Goal: Transaction & Acquisition: Purchase product/service

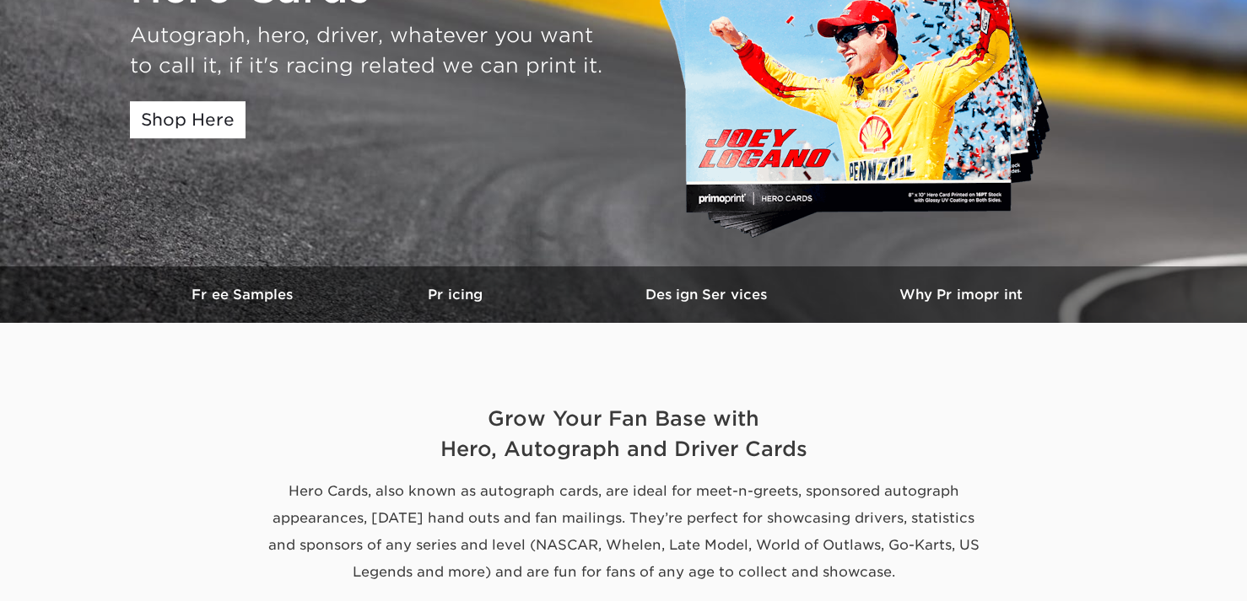
scroll to position [253, 0]
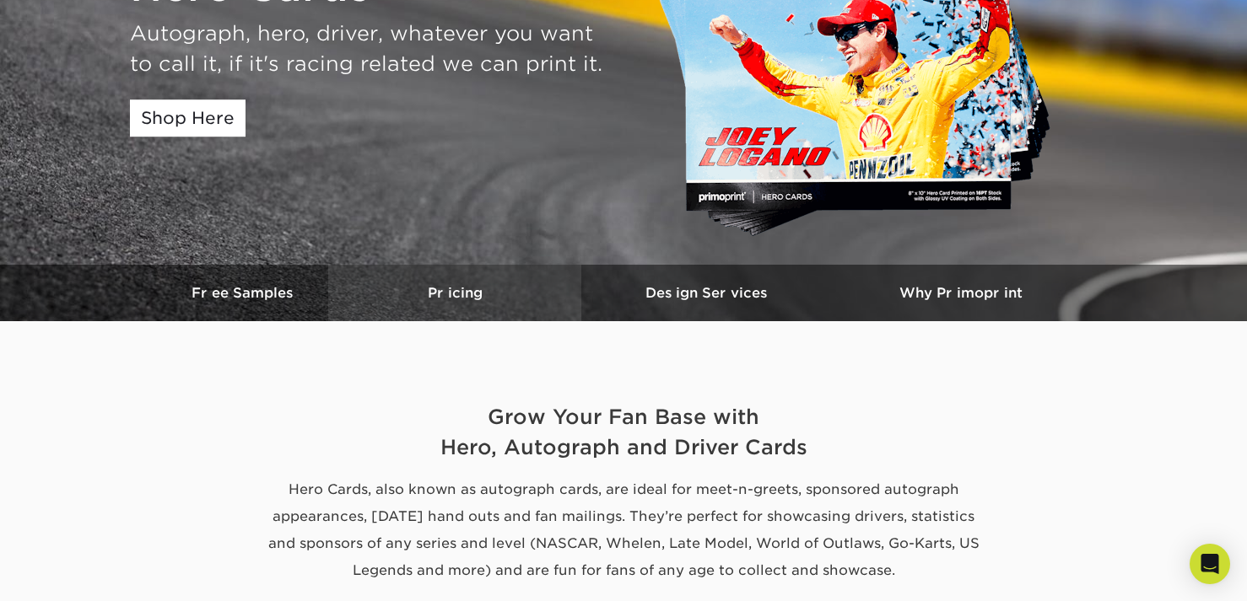
click at [456, 291] on h3 "Pricing" at bounding box center [454, 293] width 253 height 16
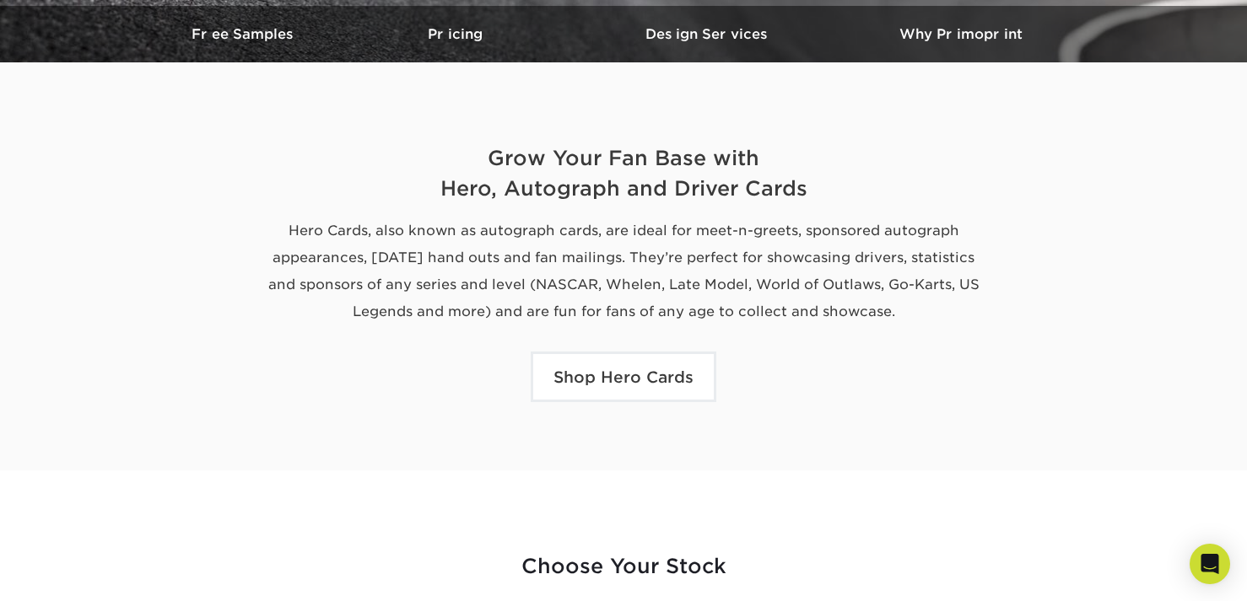
scroll to position [506, 0]
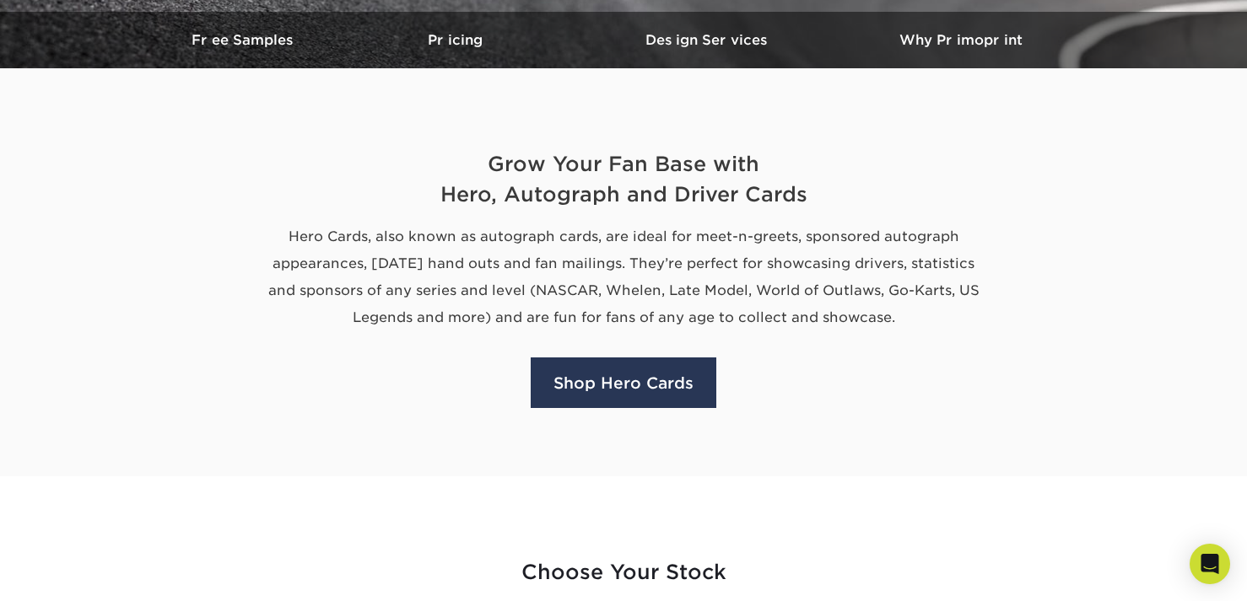
click at [624, 382] on link "Shop Hero Cards" at bounding box center [623, 383] width 186 height 51
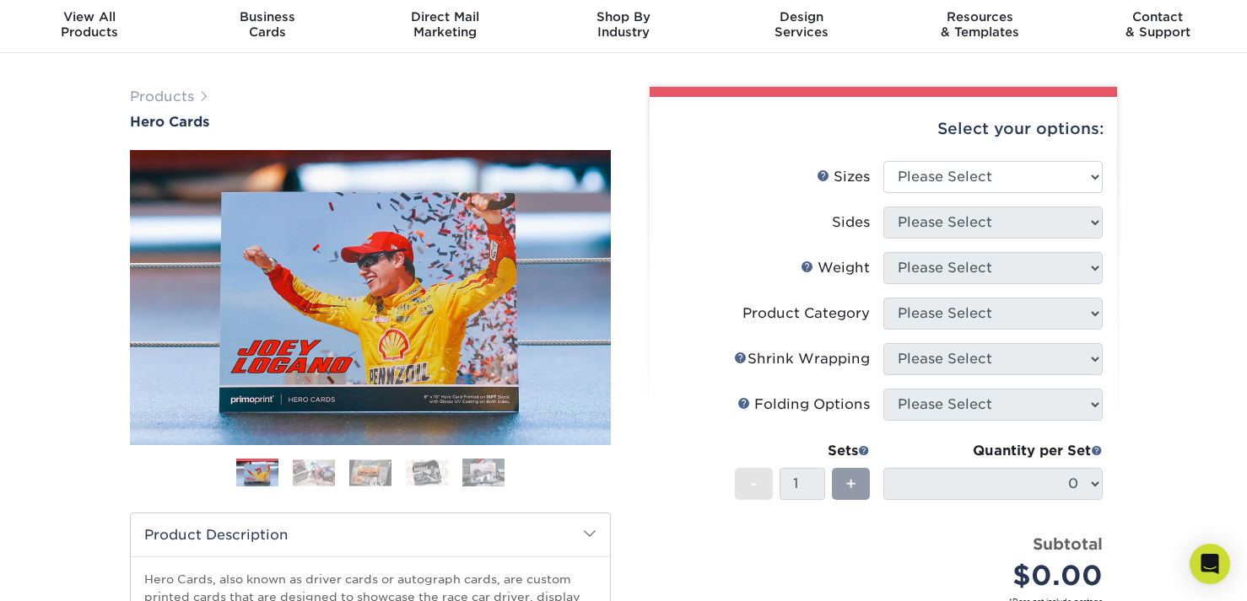
scroll to position [84, 0]
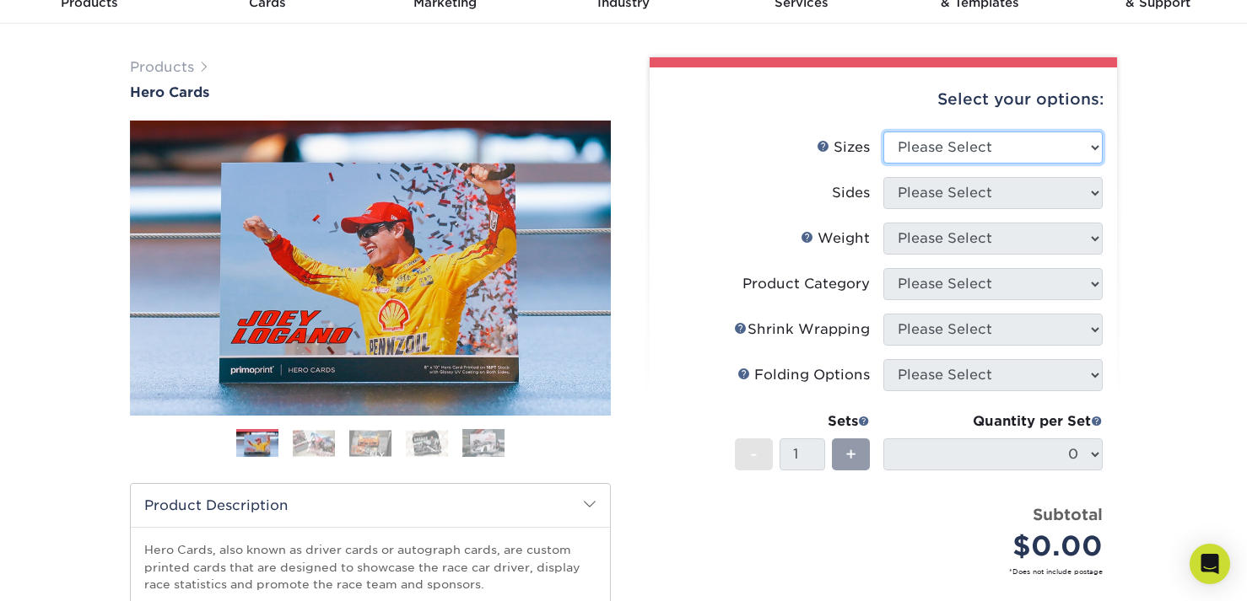
click at [977, 146] on select "Please Select 1.5" x 7" 4" x 6" 5" x 7" 6" x 8" 6" x 8.5" 6" x 9" 7" x 8.5" 7.5…" at bounding box center [992, 148] width 219 height 32
select select "8.50x11.00"
click at [883, 132] on select "Please Select 1.5" x 7" 4" x 6" 5" x 7" 6" x 8" 6" x 8.5" 6" x 9" 7" x 8.5" 7.5…" at bounding box center [992, 148] width 219 height 32
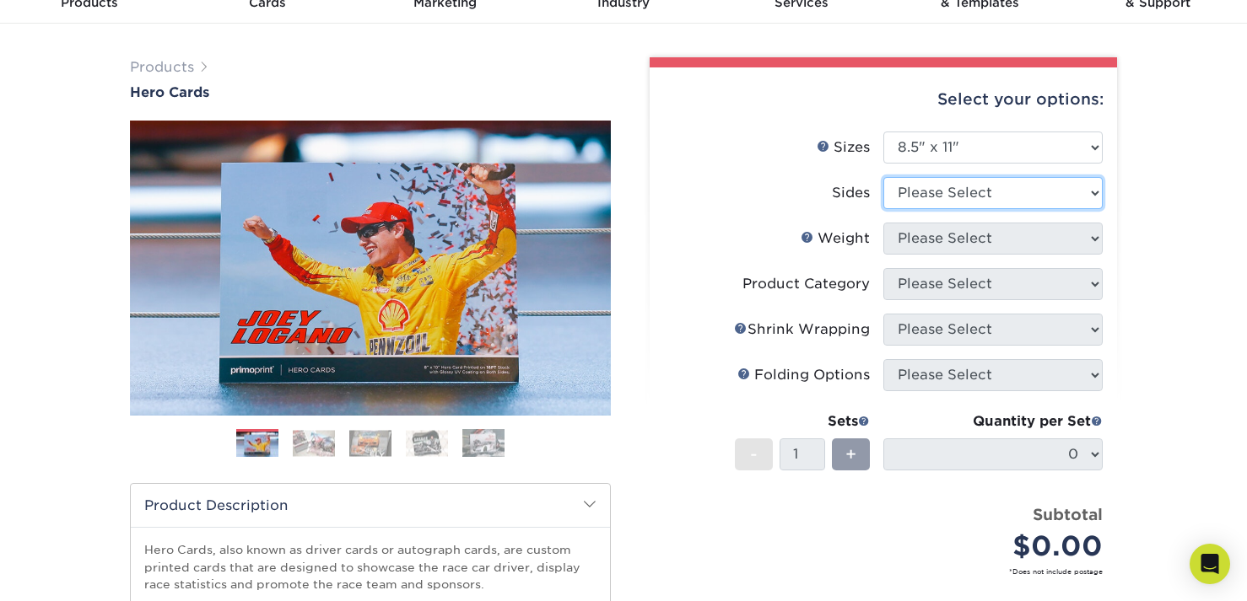
click at [1010, 190] on select "Please Select Print Both Sides Print Front Only" at bounding box center [992, 193] width 219 height 32
select select "13abbda7-1d64-4f25-8bb2-c179b224825d"
click at [883, 177] on select "Please Select Print Both Sides Print Front Only" at bounding box center [992, 193] width 219 height 32
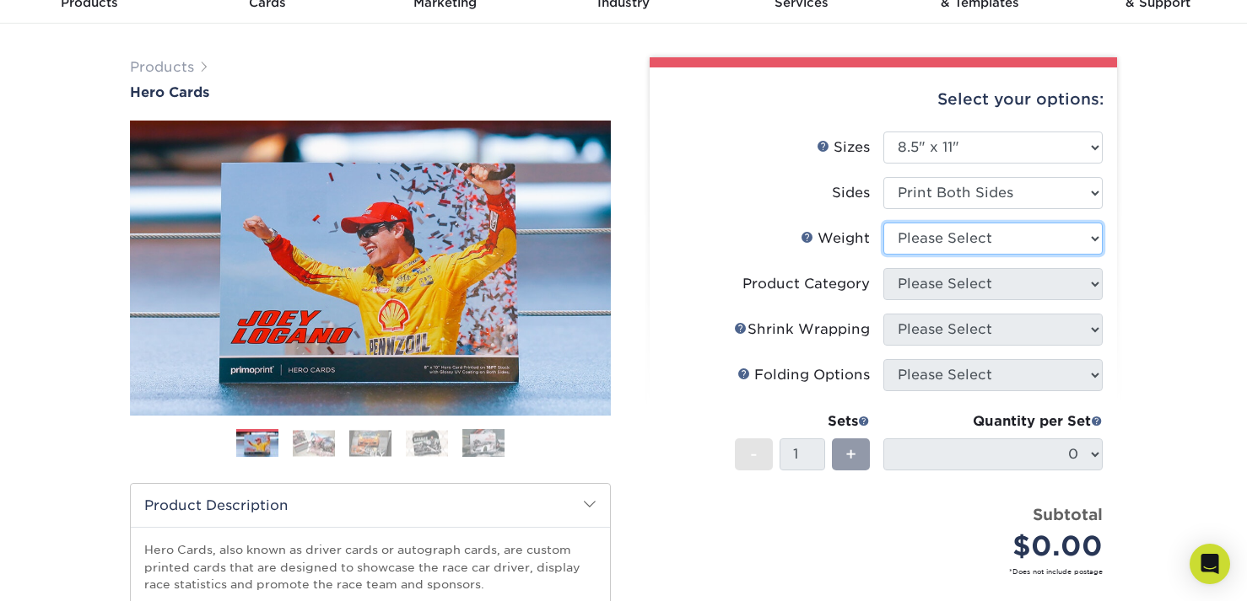
click at [970, 238] on select "Please Select 100LB 14PT 16PT" at bounding box center [992, 239] width 219 height 32
select select "14PT"
click at [883, 223] on select "Please Select 100LB 14PT 16PT" at bounding box center [992, 239] width 219 height 32
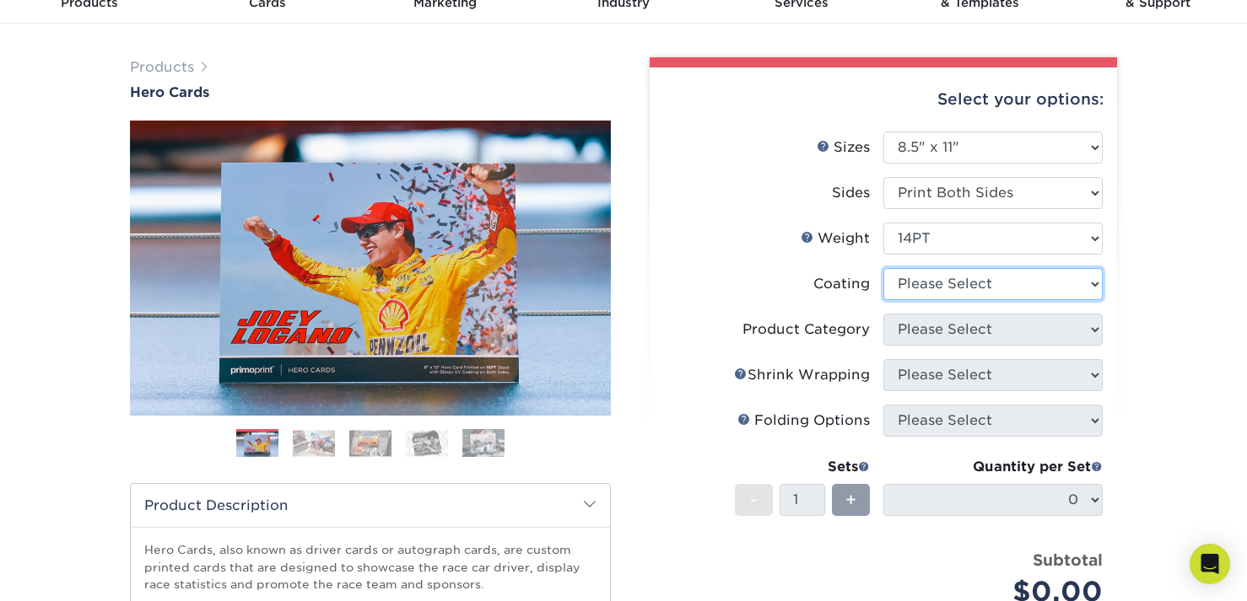
click at [969, 282] on select at bounding box center [992, 284] width 219 height 32
select select "1e8116af-acfc-44b1-83dc-8181aa338834"
click at [883, 268] on select at bounding box center [992, 284] width 219 height 32
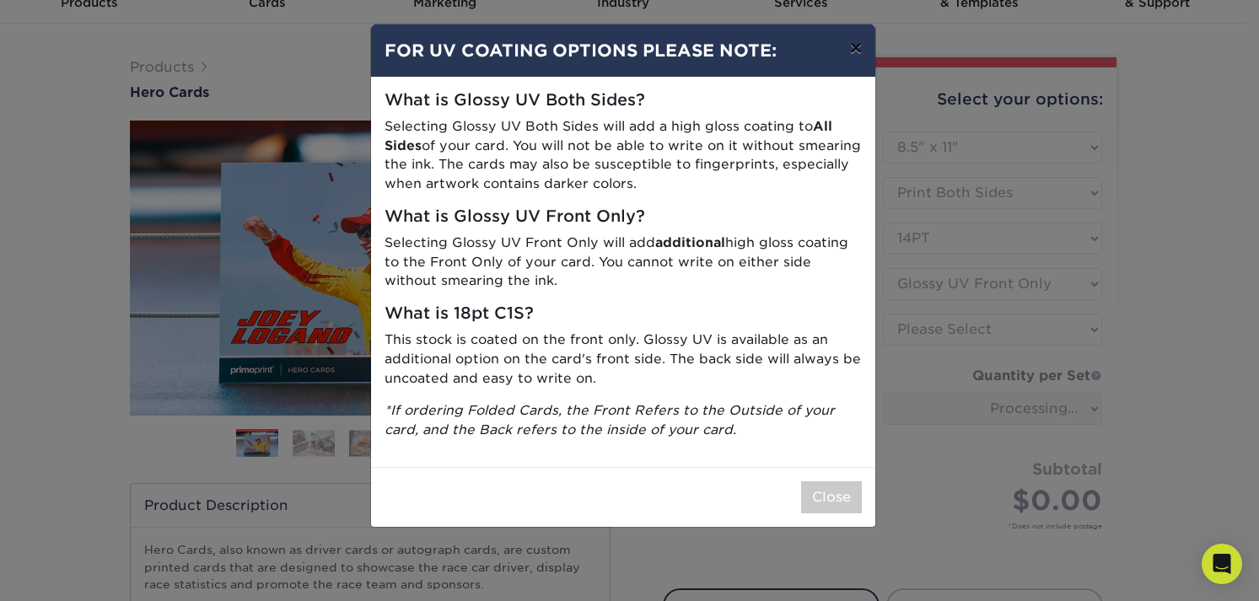
click at [856, 50] on button "×" at bounding box center [856, 47] width 39 height 47
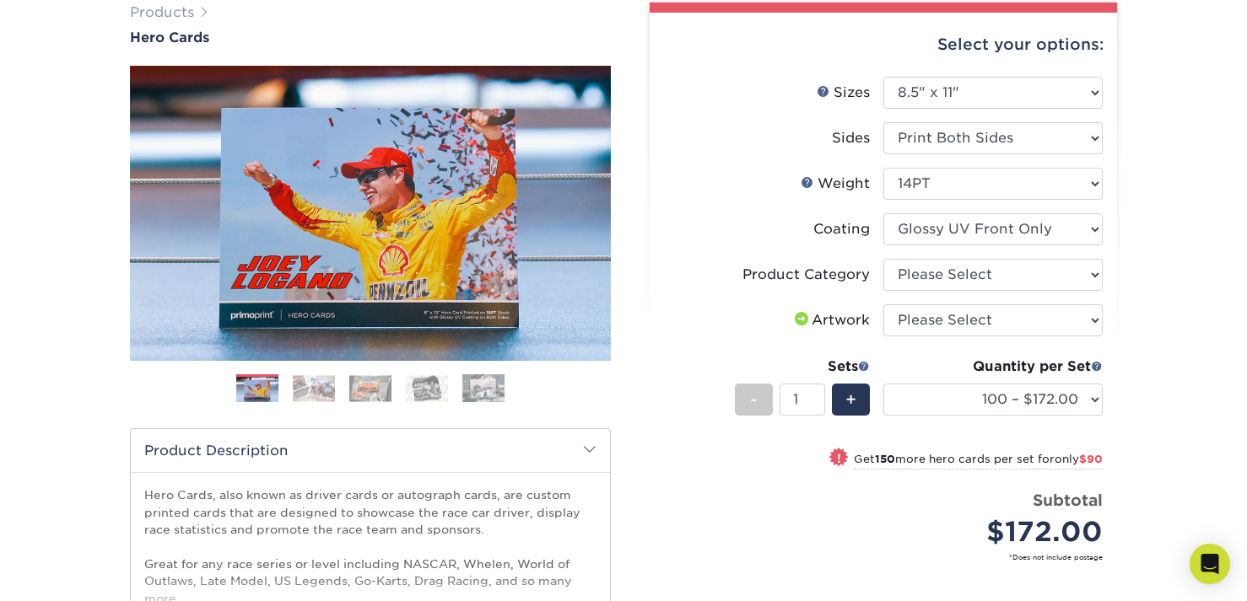
scroll to position [169, 0]
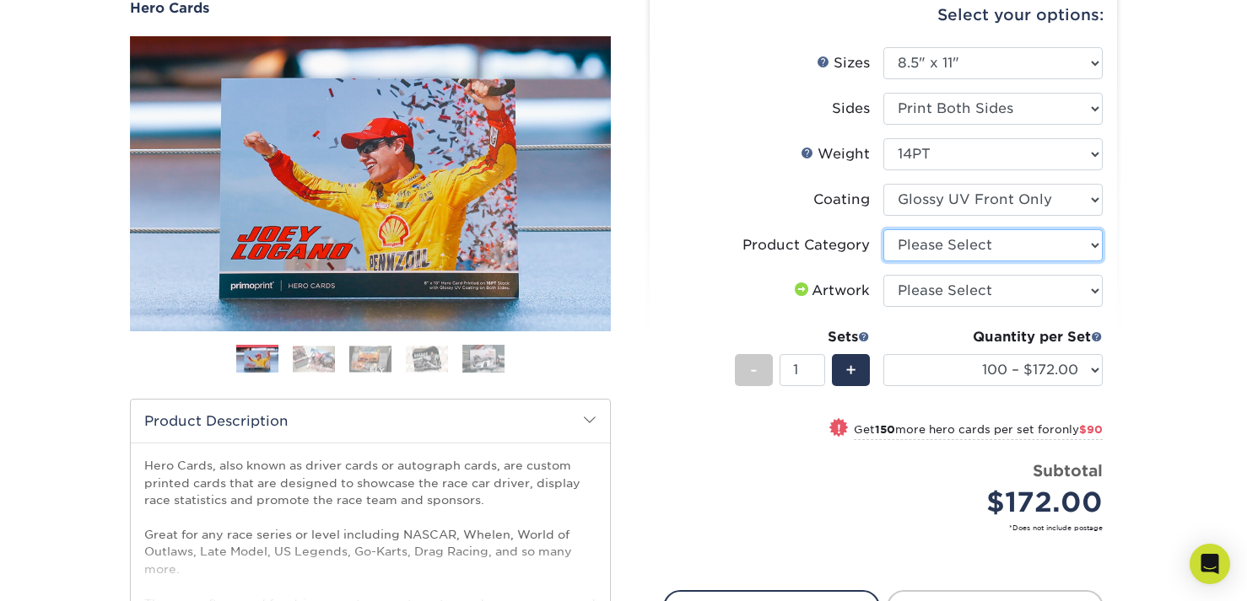
click at [977, 239] on select "Please Select Sell Sheets" at bounding box center [992, 245] width 219 height 32
select select "eddd4a87-9082-47bb-843b-3bca55f6c842"
click at [883, 229] on select "Please Select Sell Sheets" at bounding box center [992, 245] width 219 height 32
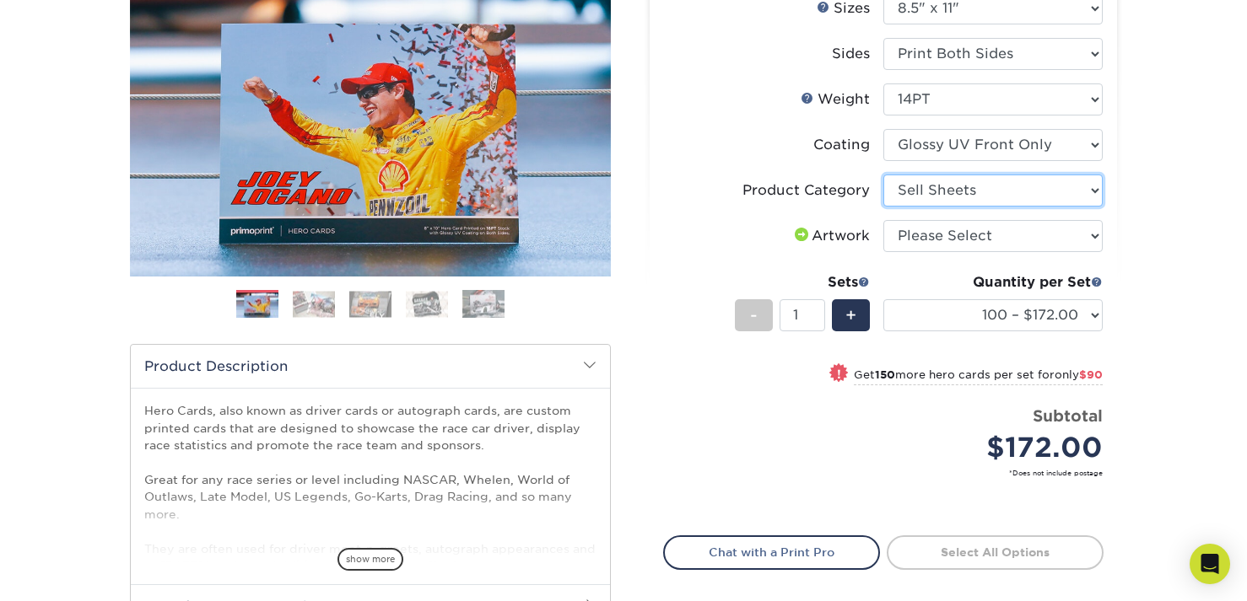
scroll to position [253, 0]
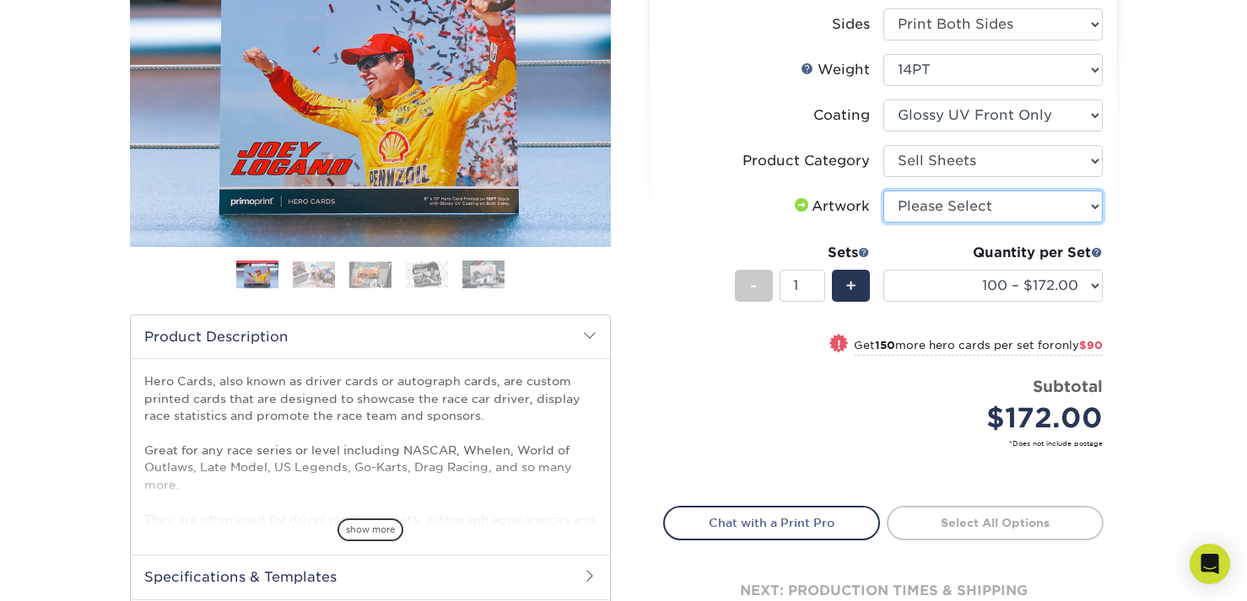
click at [960, 203] on select "Please Select I will upload files I need a design - $150" at bounding box center [992, 207] width 219 height 32
select select "upload"
click at [883, 191] on select "Please Select I will upload files I need a design - $150" at bounding box center [992, 207] width 219 height 32
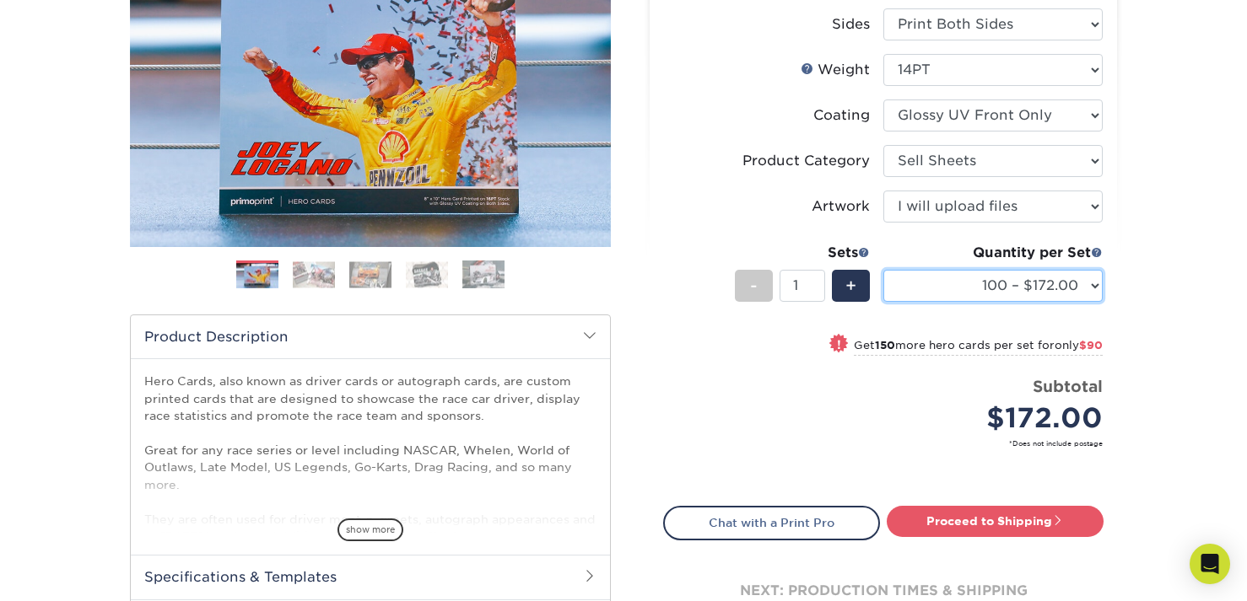
click at [1090, 287] on select "100 – $172.00 250 – $262.00 500 – $314.00 1000 – $360.00 2500 – $608.00 5000 – …" at bounding box center [992, 286] width 219 height 32
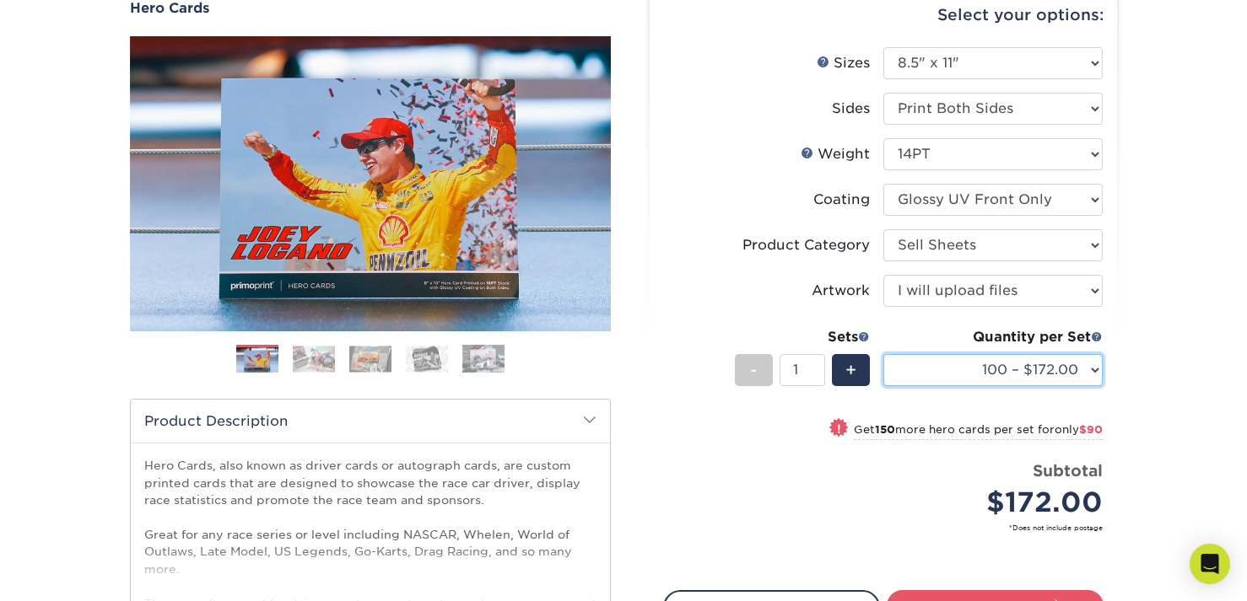
click at [1090, 373] on select "100 – $172.00 250 – $262.00 500 – $314.00 1000 – $360.00 2500 – $608.00 5000 – …" at bounding box center [992, 370] width 219 height 32
click at [1148, 218] on div "Products Hero Cards Previous Next ," at bounding box center [623, 389] width 1247 height 901
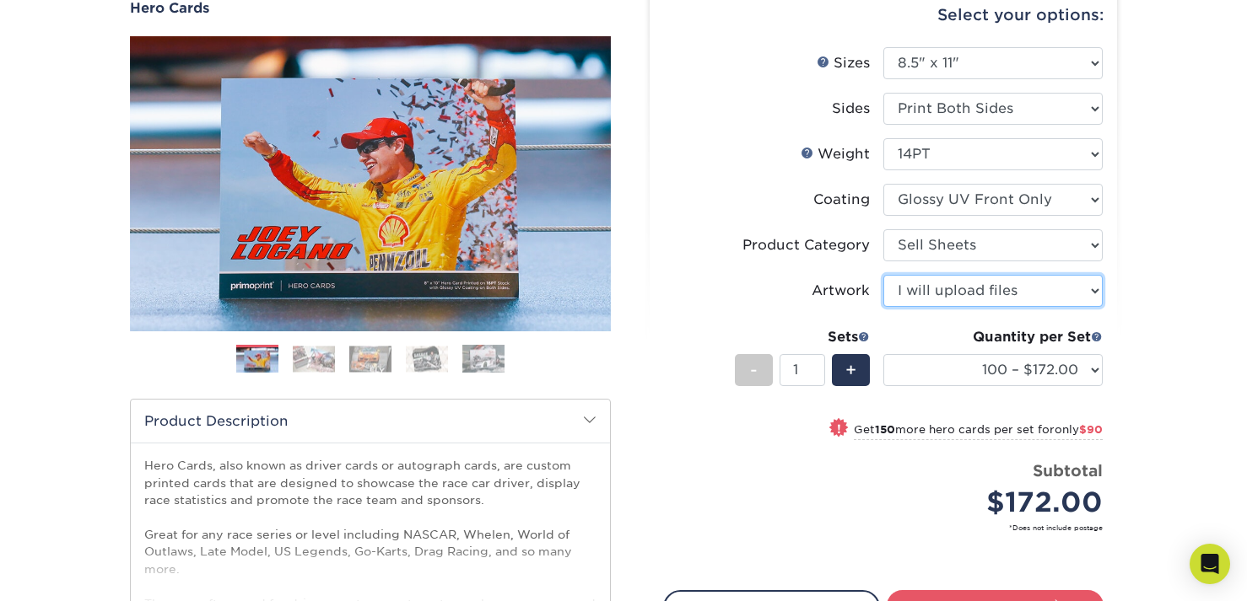
click at [1058, 288] on select "Please Select I will upload files I need a design - $150" at bounding box center [992, 291] width 219 height 32
click at [1158, 279] on div "Products Hero Cards Previous Next ," at bounding box center [623, 389] width 1247 height 901
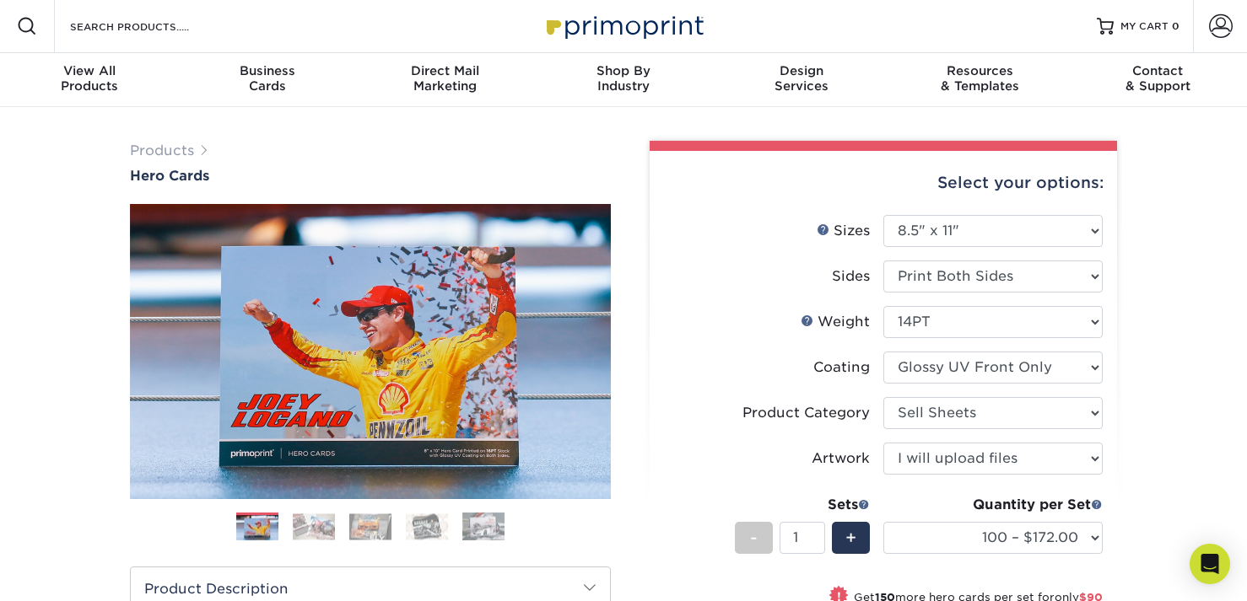
scroll to position [0, 0]
